Goal: Check status

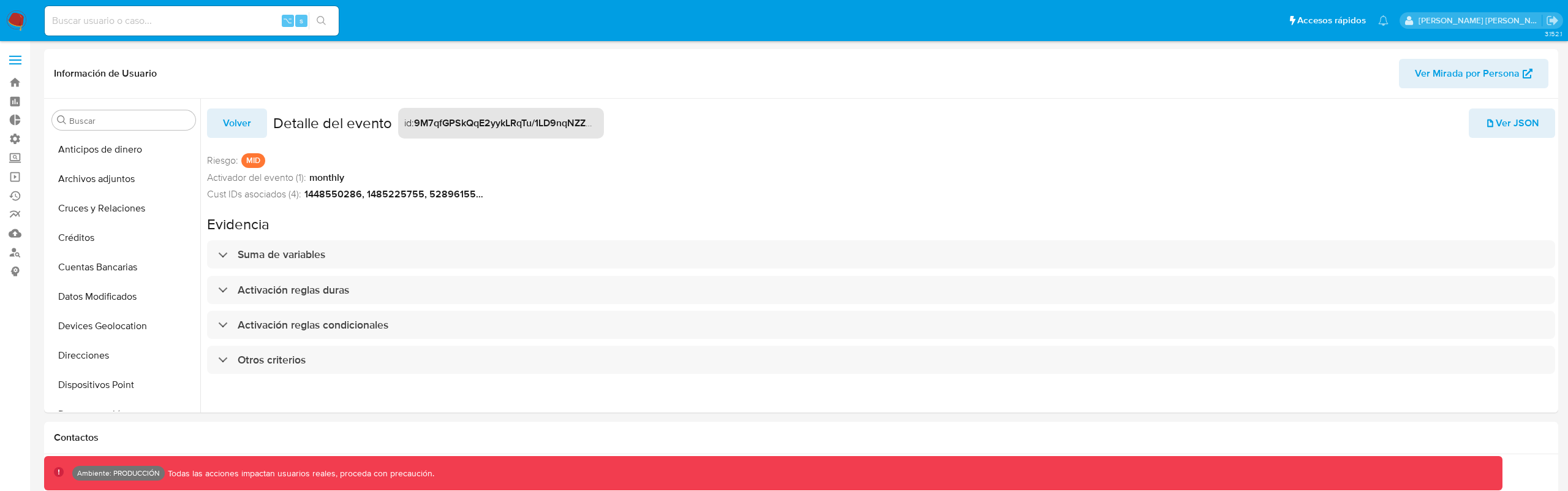
select select "10"
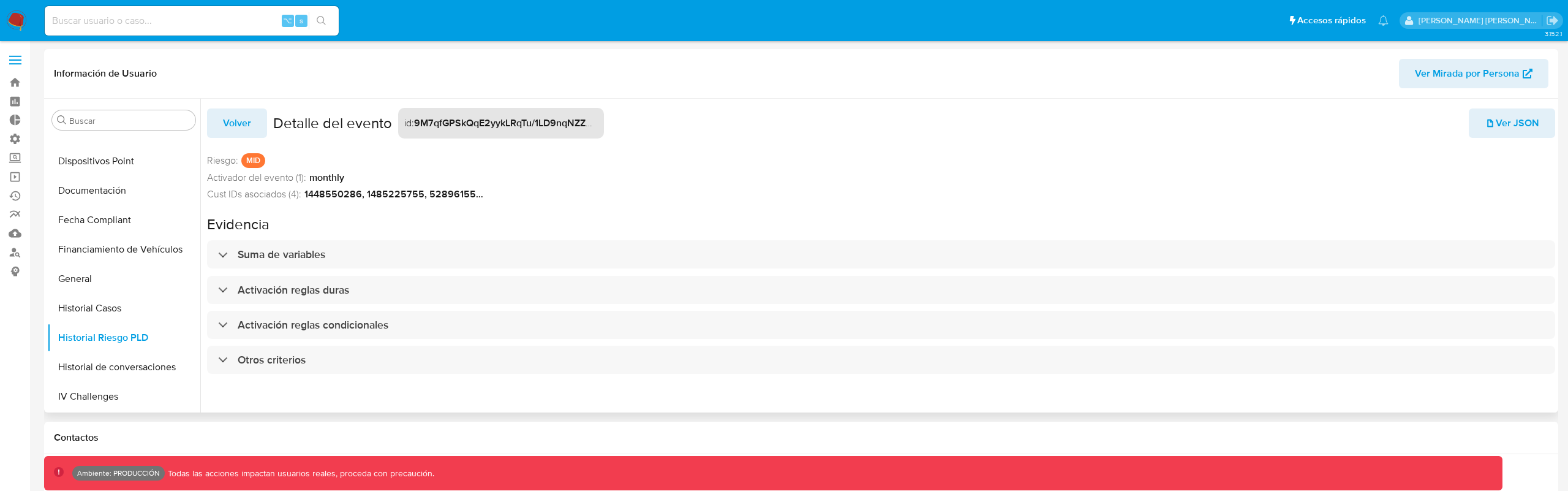
scroll to position [224, 0]
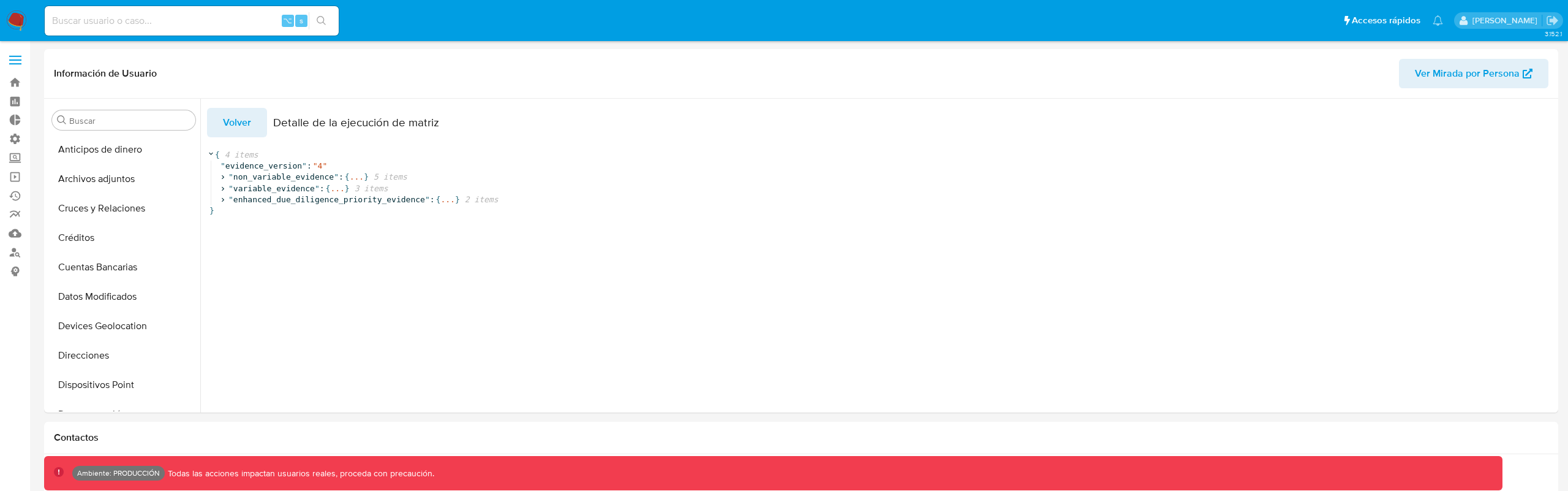
select select "10"
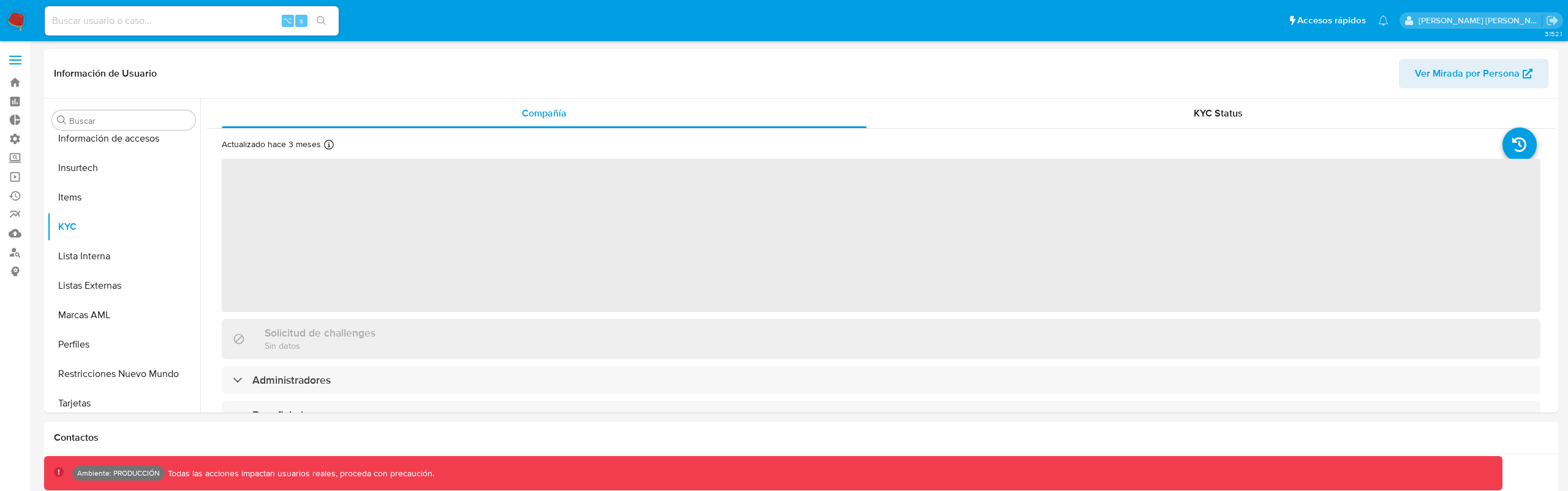
scroll to position [518, 0]
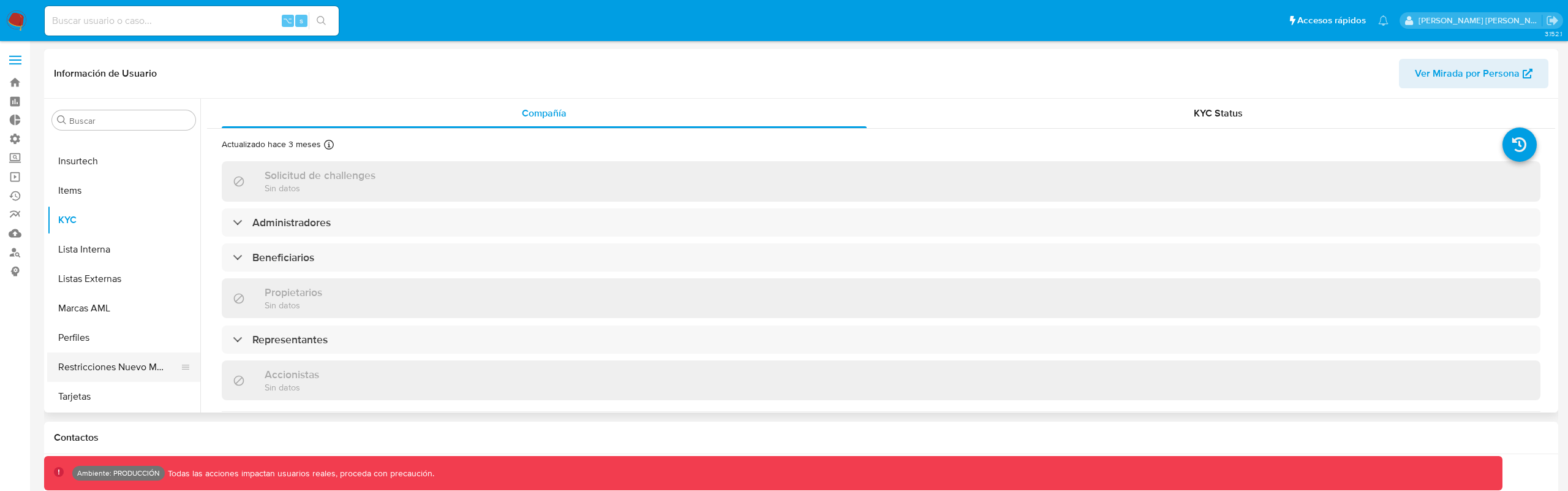
select select "10"
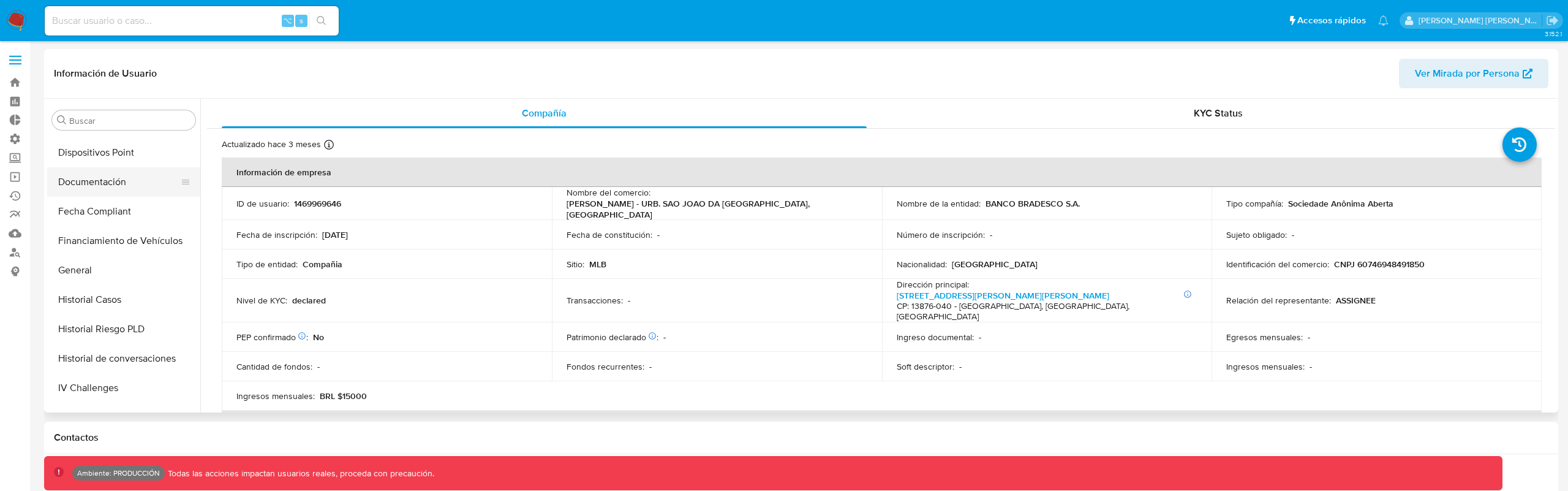
scroll to position [240, 0]
click at [123, 313] on button "Historial Riesgo PLD" at bounding box center [119, 321] width 144 height 30
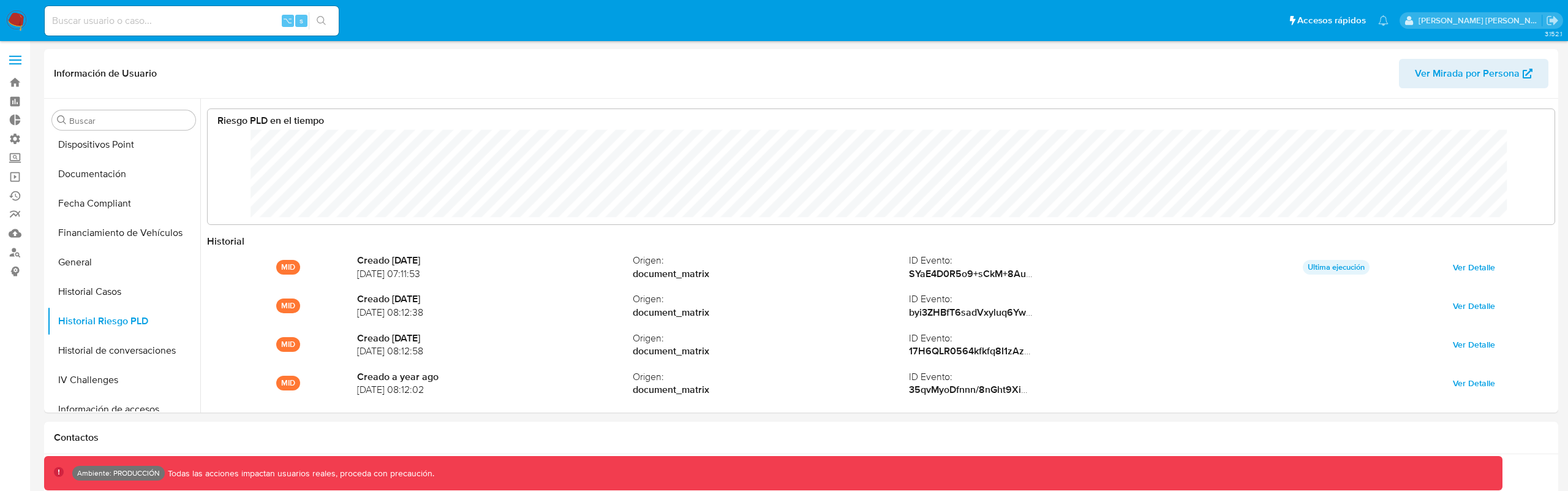
scroll to position [92, 1323]
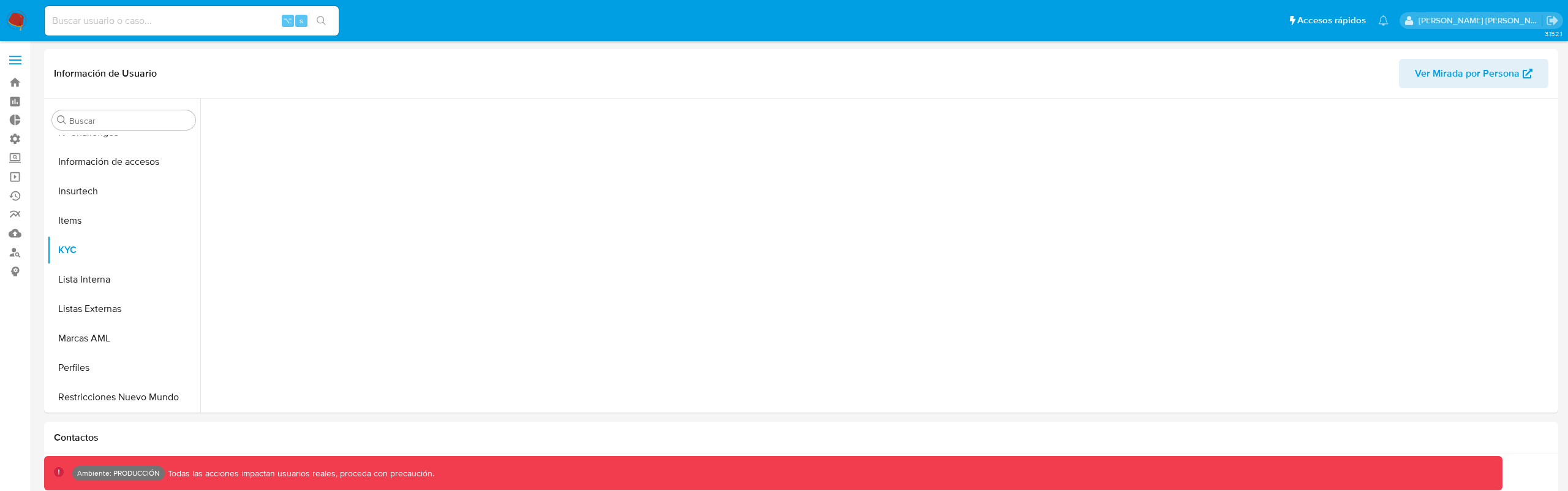
scroll to position [518, 0]
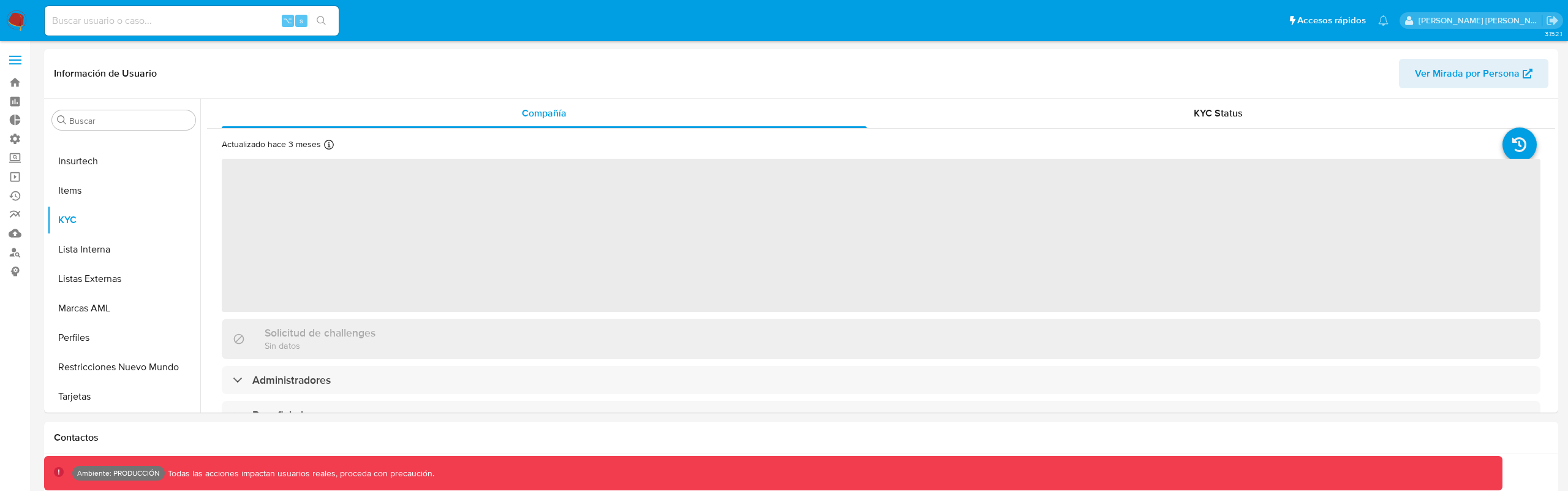
select select "10"
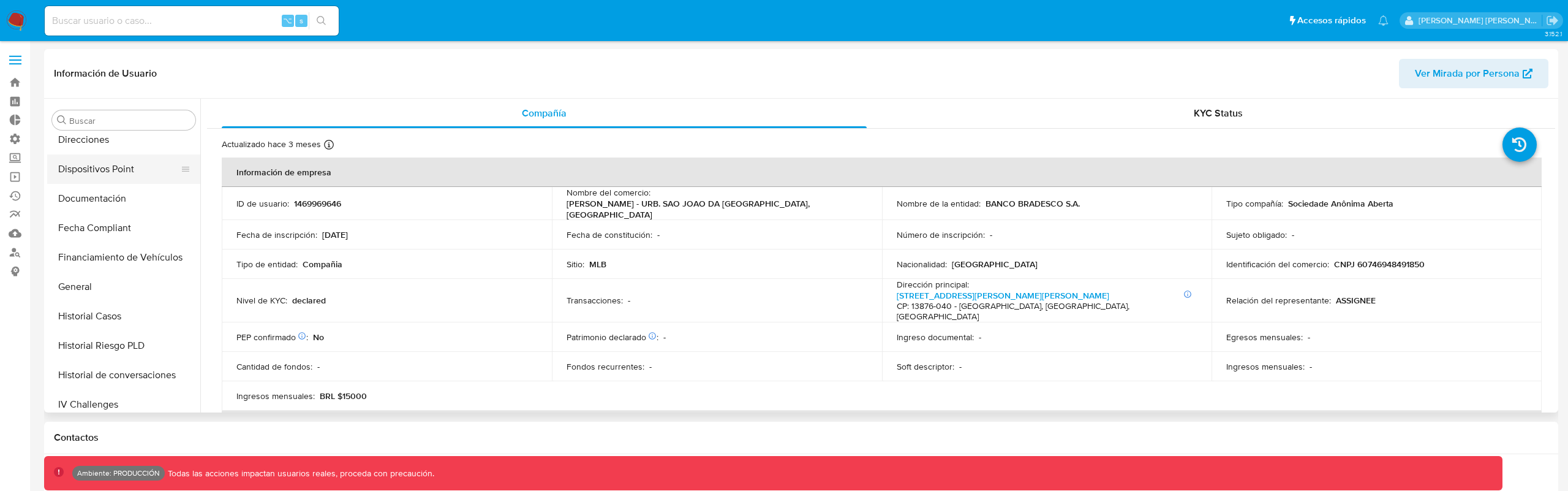
scroll to position [228, 0]
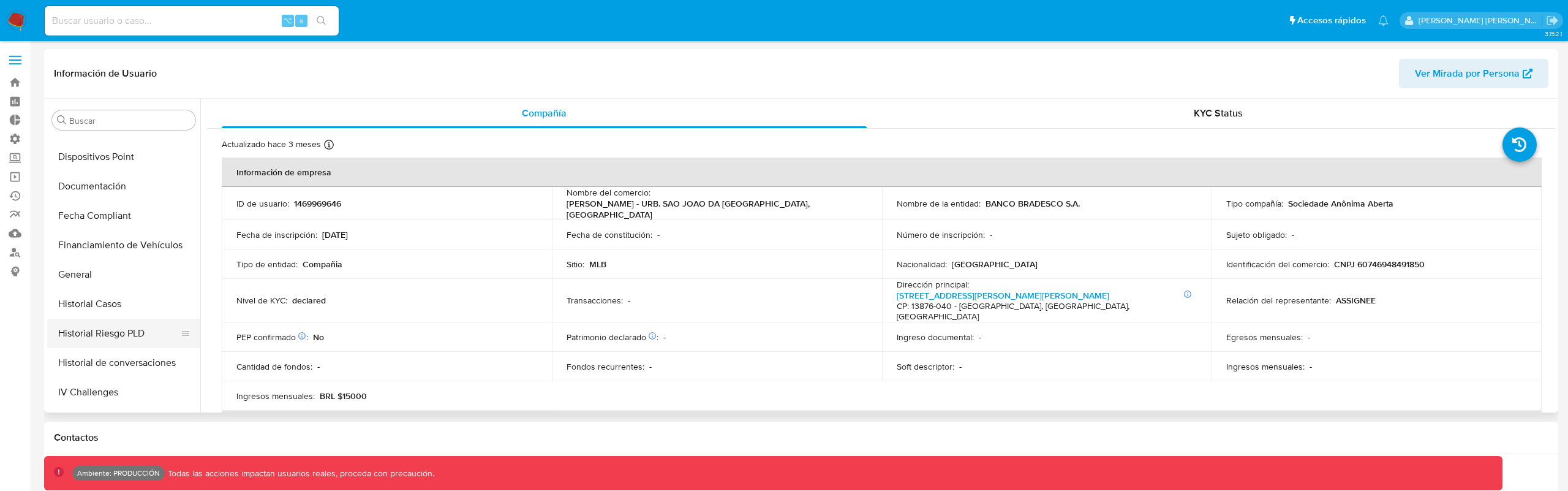
click at [127, 329] on button "Historial Riesgo PLD" at bounding box center [119, 333] width 144 height 30
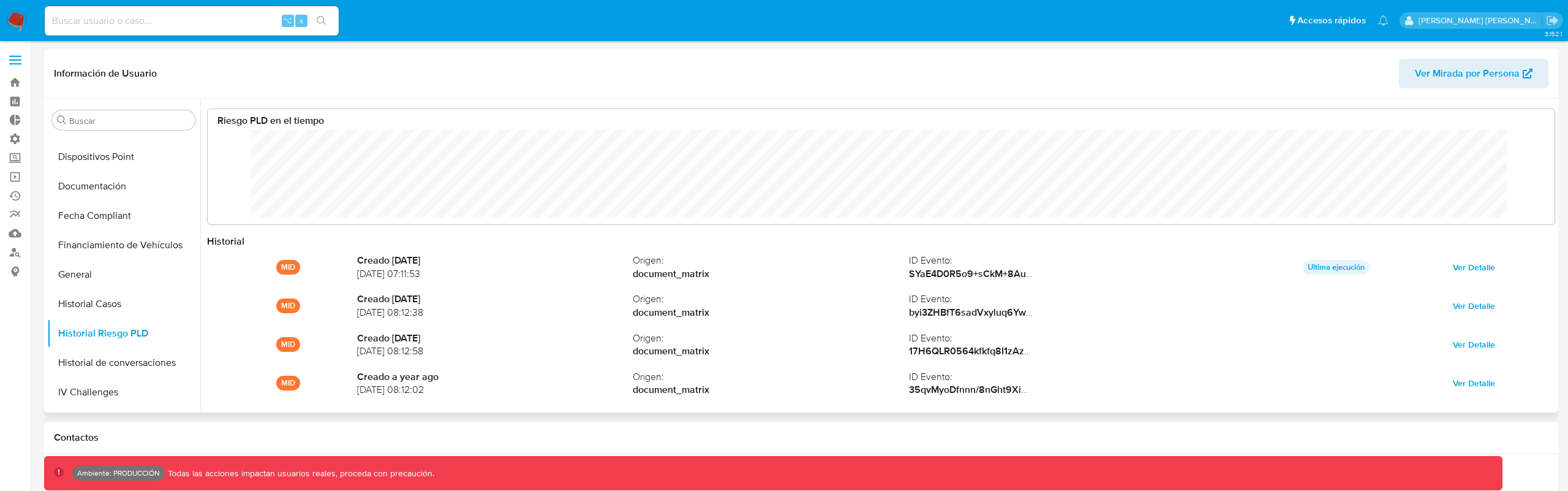
scroll to position [92, 1323]
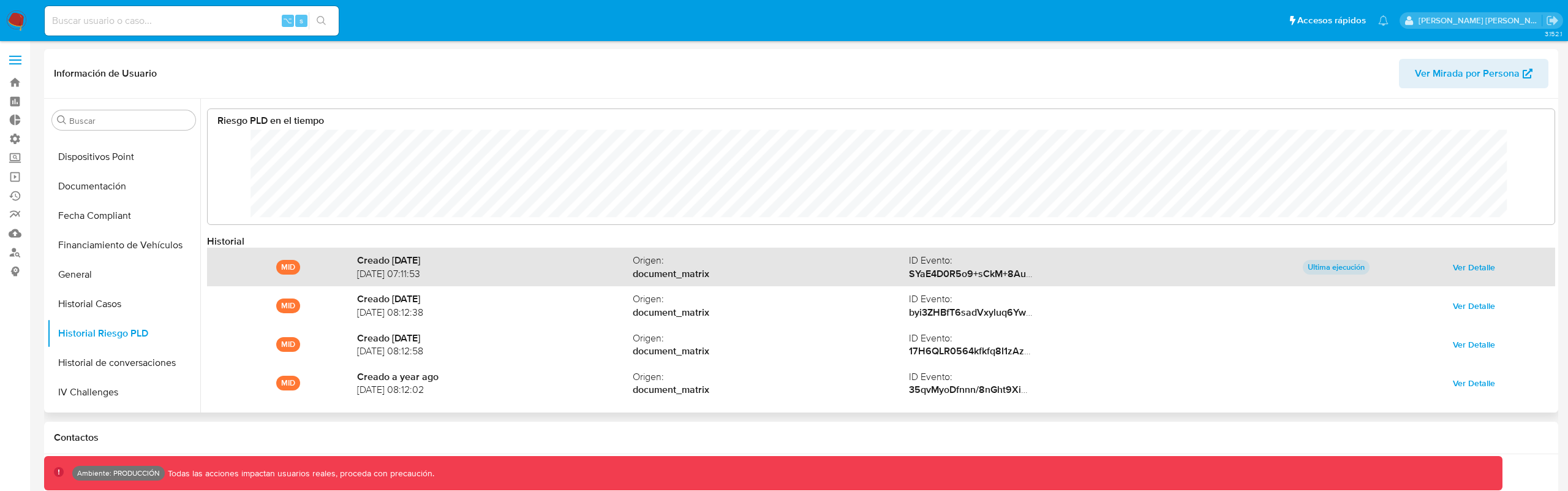
click at [1453, 265] on span "Ver Detalle" at bounding box center [1474, 267] width 42 height 17
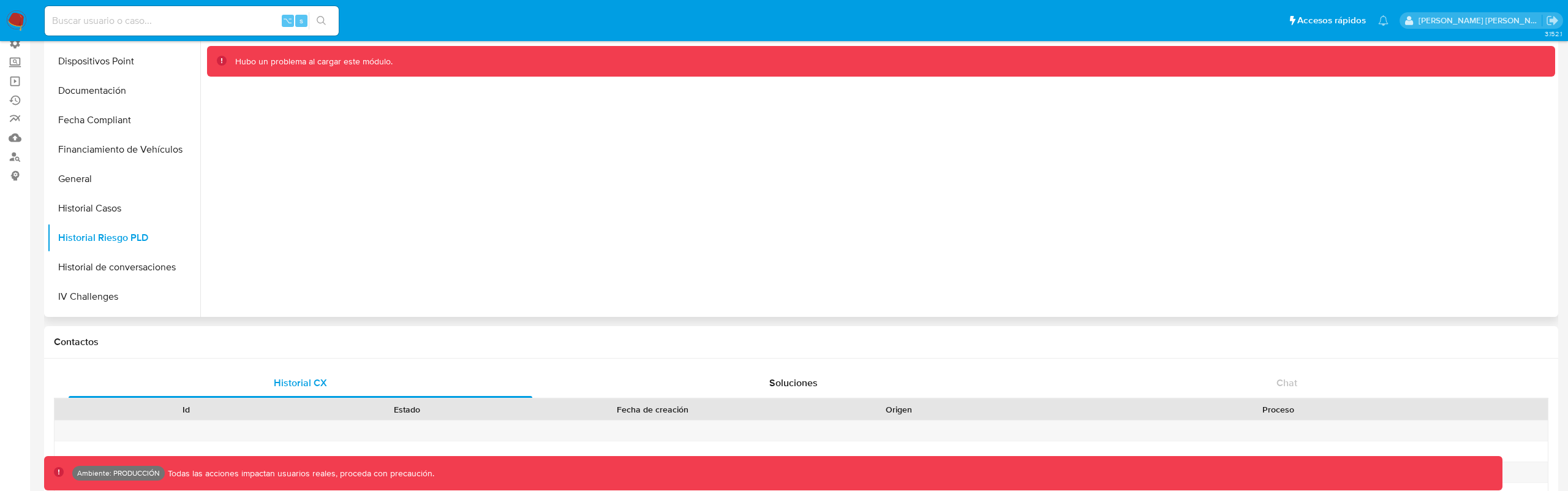
scroll to position [0, 0]
